Goal: Check status: Check status

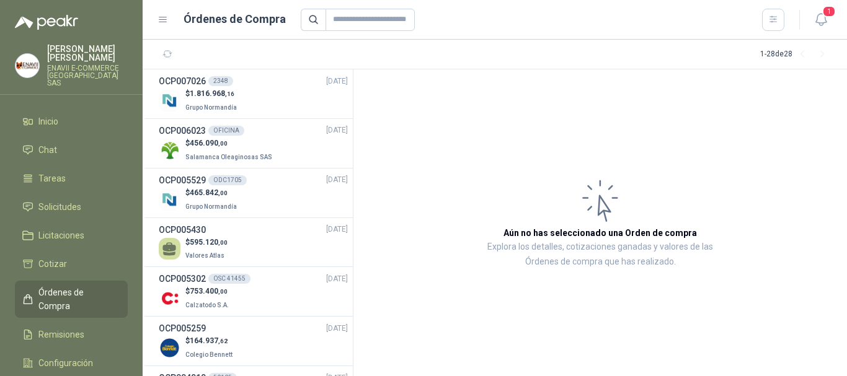
click at [58, 286] on span "Órdenes de Compra" at bounding box center [76, 299] width 77 height 27
click at [77, 323] on link "Remisiones" at bounding box center [71, 335] width 113 height 24
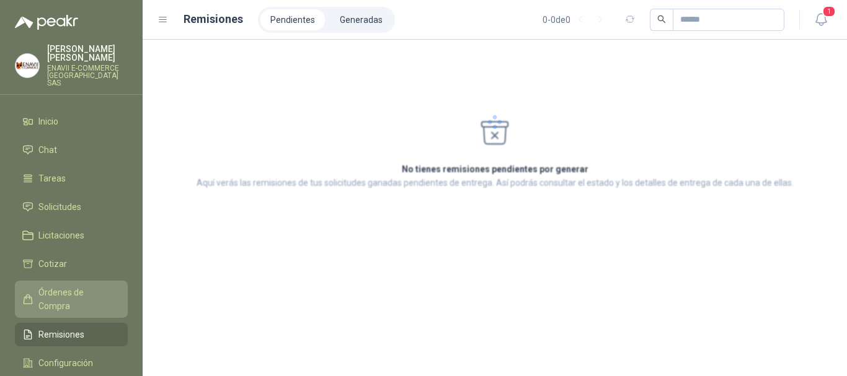
click at [81, 289] on span "Órdenes de Compra" at bounding box center [76, 299] width 77 height 27
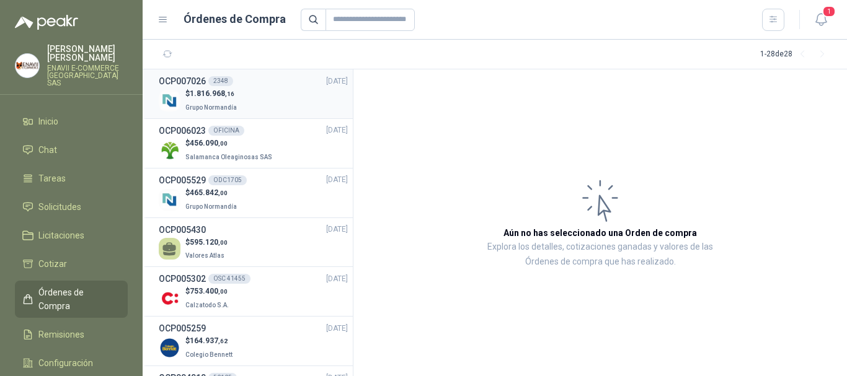
click at [245, 96] on div "$ 1.816.968 ,16 Grupo Normandía" at bounding box center [253, 100] width 189 height 25
